Goal: Obtain resource: Obtain resource

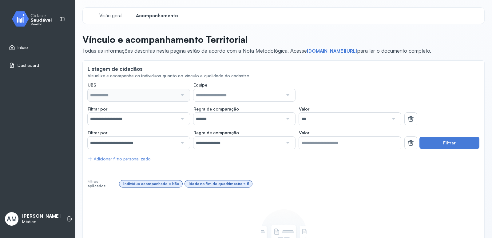
type input "**********"
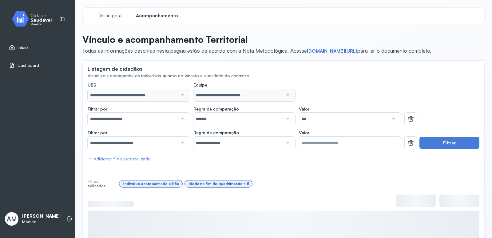
click at [33, 45] on link "Início" at bounding box center [37, 47] width 57 height 6
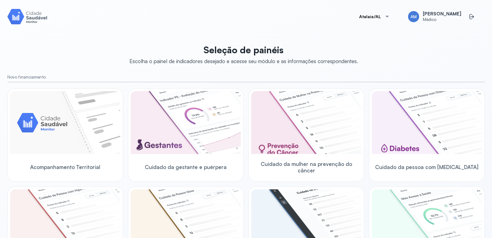
click at [45, 108] on img at bounding box center [65, 122] width 110 height 63
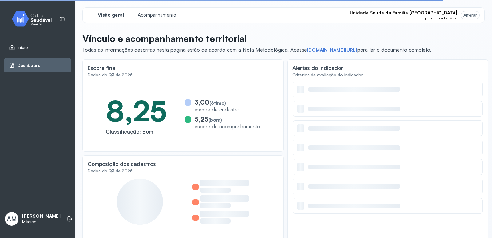
click at [414, 13] on span "Unidade Saude da Familia [GEOGRAPHIC_DATA]" at bounding box center [404, 13] width 108 height 6
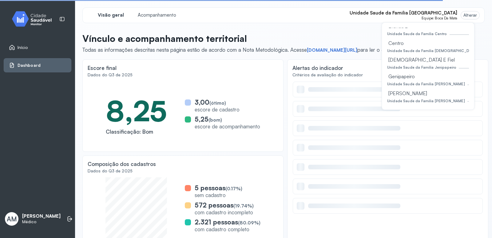
scroll to position [61, 0]
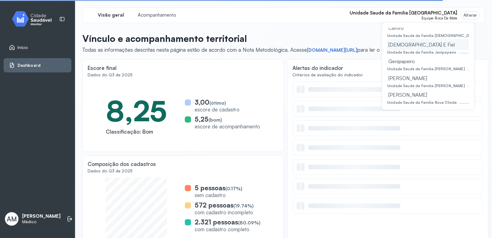
click at [408, 47] on div "[DEMOGRAPHIC_DATA] E Fiel" at bounding box center [428, 44] width 82 height 11
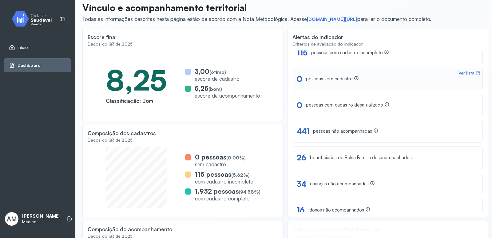
scroll to position [19, 0]
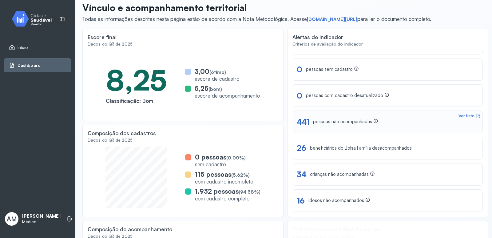
click at [343, 121] on div "pessoas não acompanhadas" at bounding box center [345, 121] width 65 height 6
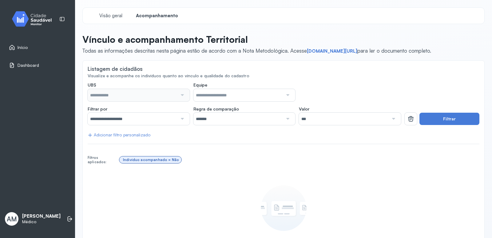
type input "**********"
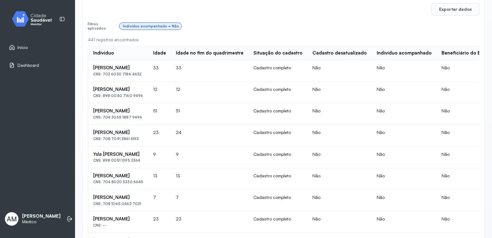
scroll to position [97, 0]
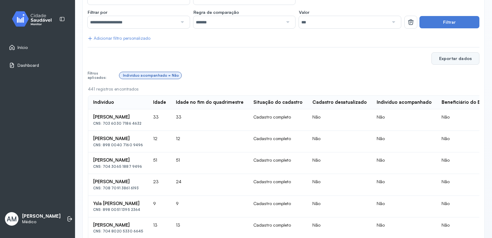
click at [469, 57] on button "Exportar dados" at bounding box center [455, 58] width 48 height 12
click at [32, 46] on link "Início" at bounding box center [37, 47] width 57 height 6
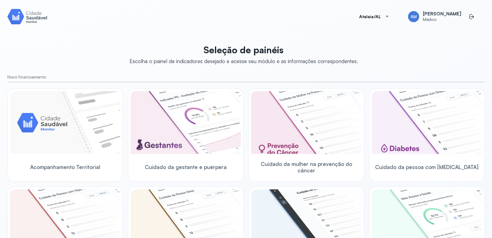
click at [94, 113] on img at bounding box center [65, 122] width 110 height 63
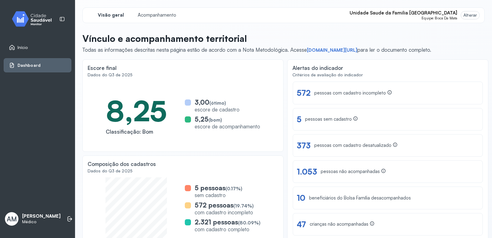
click at [430, 14] on span "Unidade Saude da Familia [GEOGRAPHIC_DATA]" at bounding box center [404, 13] width 108 height 6
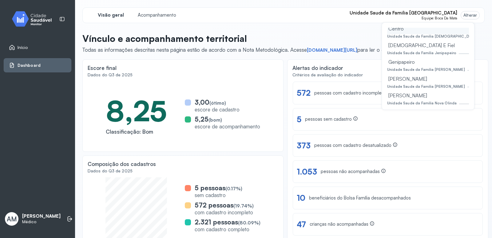
scroll to position [61, 0]
click at [412, 49] on div "[DEMOGRAPHIC_DATA] E Fiel" at bounding box center [428, 44] width 82 height 11
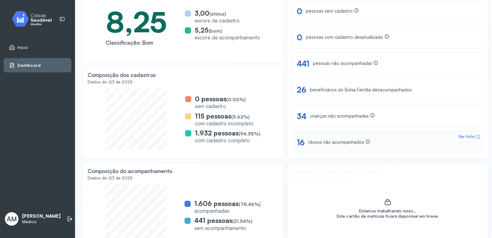
scroll to position [92, 0]
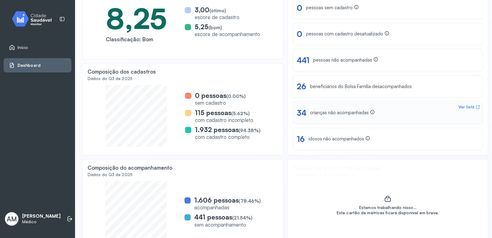
click at [476, 108] on icon at bounding box center [478, 107] width 4 height 4
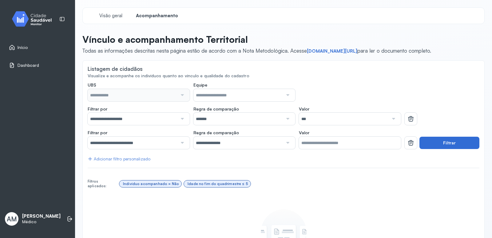
type input "**********"
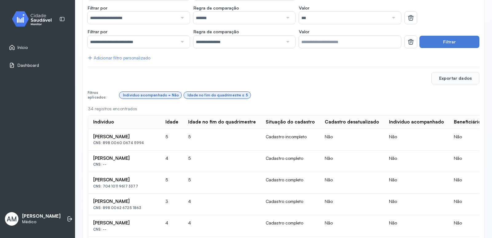
scroll to position [16, 0]
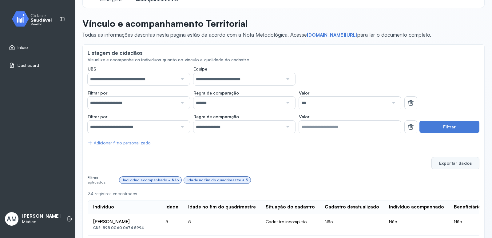
click at [468, 166] on button "Exportar dados" at bounding box center [455, 163] width 48 height 12
